Goal: Information Seeking & Learning: Learn about a topic

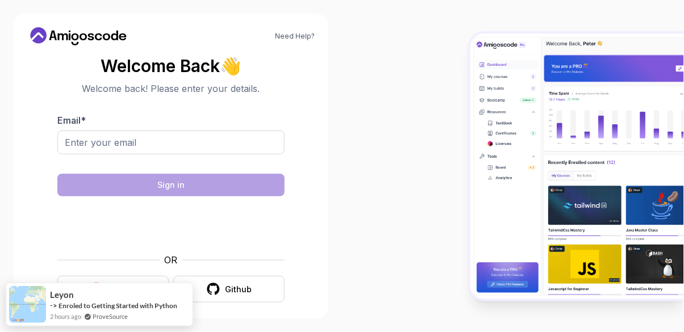
click at [127, 284] on div "Google" at bounding box center [122, 289] width 29 height 11
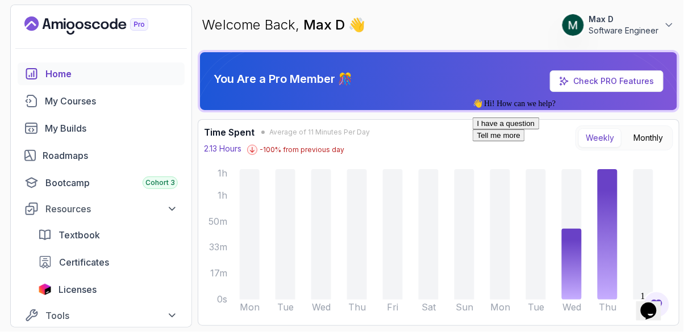
click at [49, 99] on div "My Courses" at bounding box center [111, 101] width 133 height 14
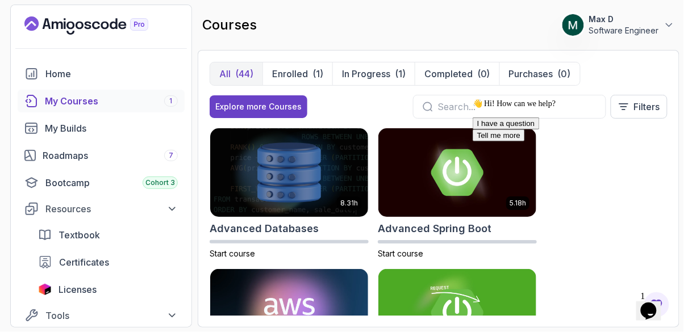
click at [516, 104] on div "👋 Hi! How can we help? I have a question Tell me more" at bounding box center [574, 119] width 204 height 43
click at [445, 110] on input "text" at bounding box center [516, 107] width 159 height 14
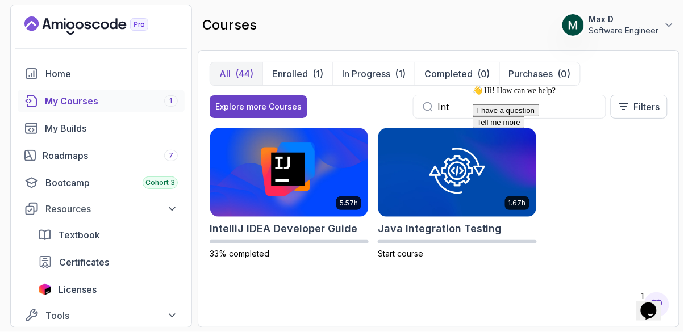
click at [48, 95] on div "My Courses 1" at bounding box center [111, 101] width 133 height 14
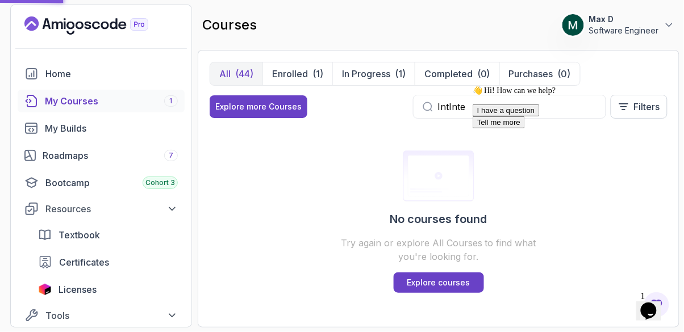
type input "IntInte"
click at [489, 105] on div "👋 Hi! How can we help? I have a question Tell me more" at bounding box center [574, 106] width 204 height 43
click at [487, 103] on div "👋 Hi! How can we help? I have a question Tell me more" at bounding box center [574, 106] width 204 height 43
click at [477, 107] on div "👋 Hi! How can we help? I have a question Tell me more" at bounding box center [574, 106] width 204 height 43
click at [478, 112] on div "👋 Hi! How can we help? I have a question Tell me more" at bounding box center [574, 106] width 204 height 43
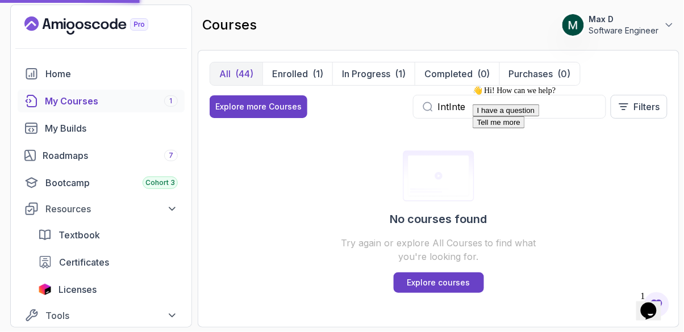
click at [491, 103] on div "👋 Hi! How can we help? I have a question Tell me more" at bounding box center [574, 106] width 204 height 43
click at [475, 105] on div "👋 Hi! How can we help? I have a question Tell me more" at bounding box center [574, 106] width 204 height 43
click at [114, 102] on div "My Courses 1" at bounding box center [111, 101] width 133 height 14
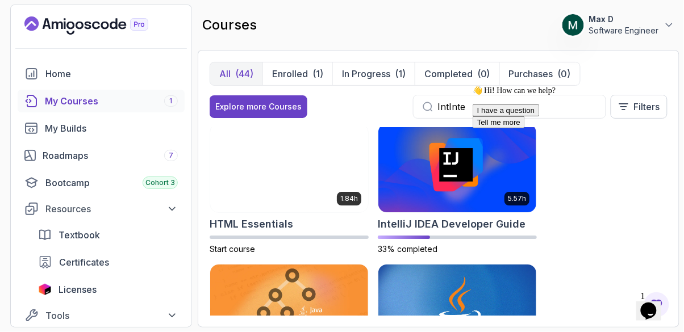
scroll to position [849, 0]
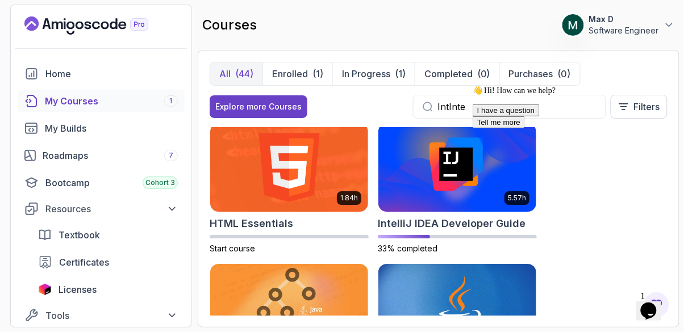
click at [449, 179] on img at bounding box center [457, 167] width 158 height 89
click at [448, 165] on img at bounding box center [457, 167] width 158 height 89
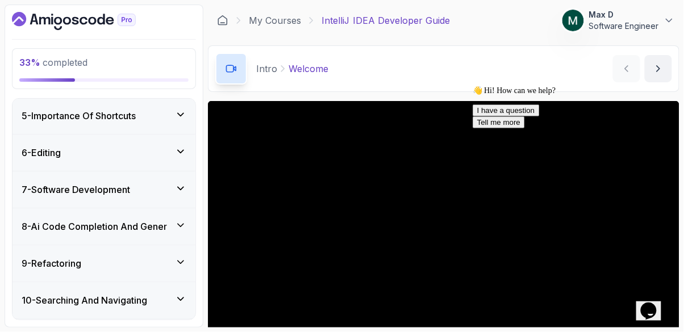
click at [181, 188] on icon at bounding box center [180, 188] width 11 height 11
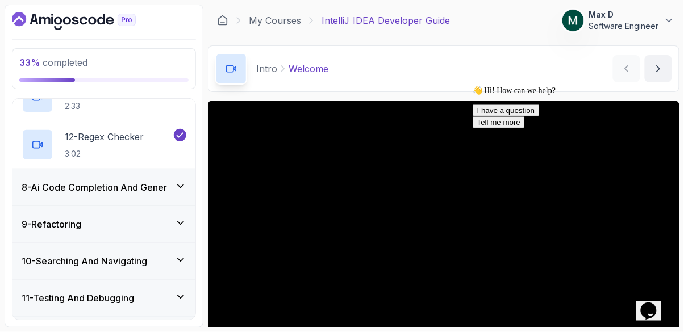
scroll to position [772, 0]
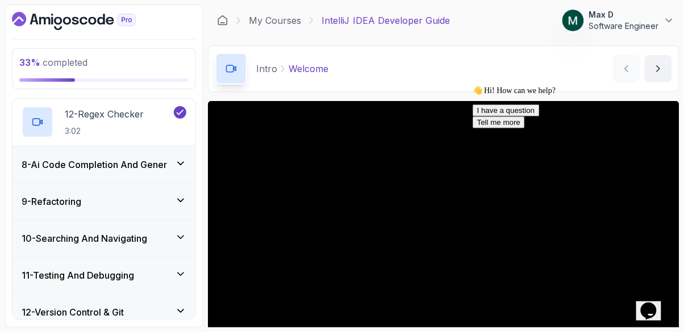
click at [182, 158] on icon at bounding box center [180, 163] width 11 height 11
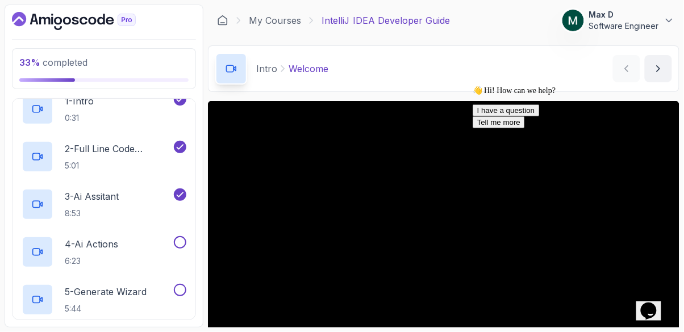
scroll to position [309, 0]
click at [106, 190] on p "3 - Ai Assitant" at bounding box center [92, 196] width 54 height 14
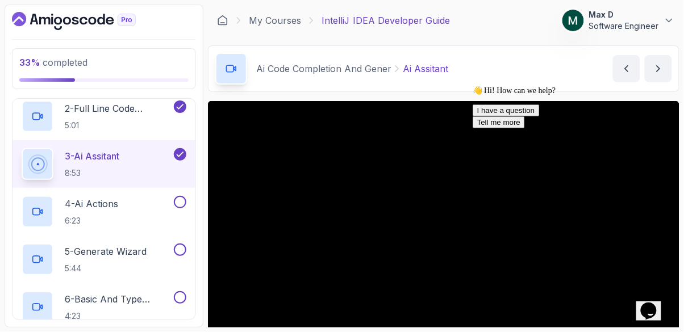
scroll to position [349, 0]
click at [555, 94] on span "👋 Hi! How can we help?" at bounding box center [513, 90] width 83 height 9
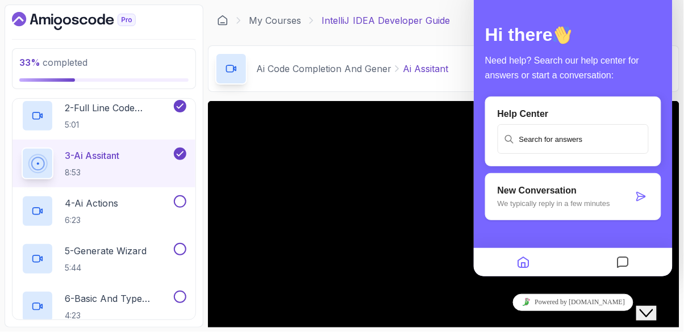
click at [514, 265] on button "Home" at bounding box center [522, 263] width 19 height 22
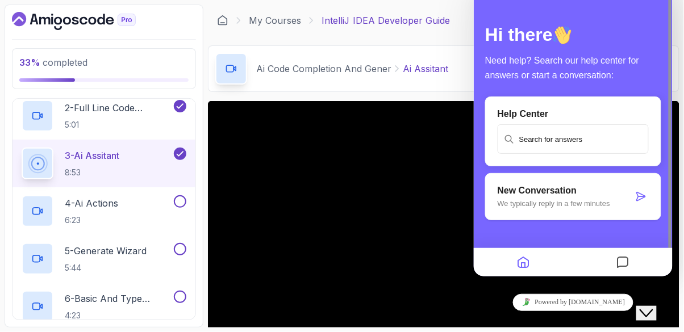
click at [653, 306] on icon "Close Chat This icon closes the chat window." at bounding box center [646, 313] width 14 height 14
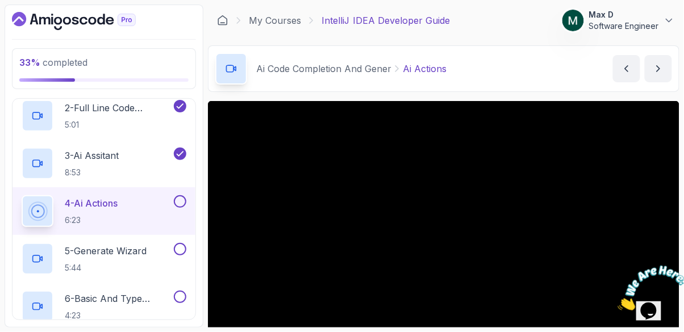
click at [682, 124] on section "33 % completed 1 - Intro 2 - Getting Started 3 - Up And Running With Intellij 4…" at bounding box center [342, 166] width 684 height 332
